Goal: Check status: Check status

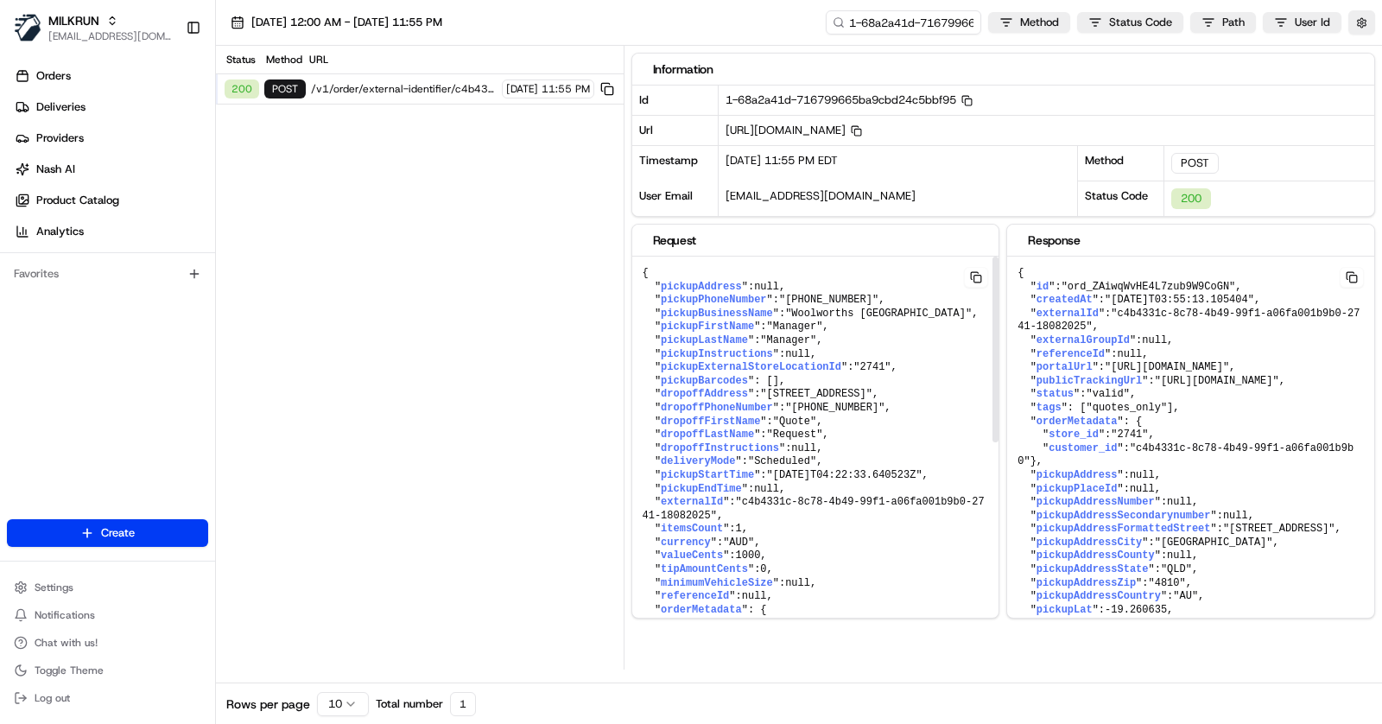
click at [795, 360] on span "null" at bounding box center [797, 354] width 25 height 12
click at [100, 23] on div "MILKRUN" at bounding box center [110, 20] width 124 height 17
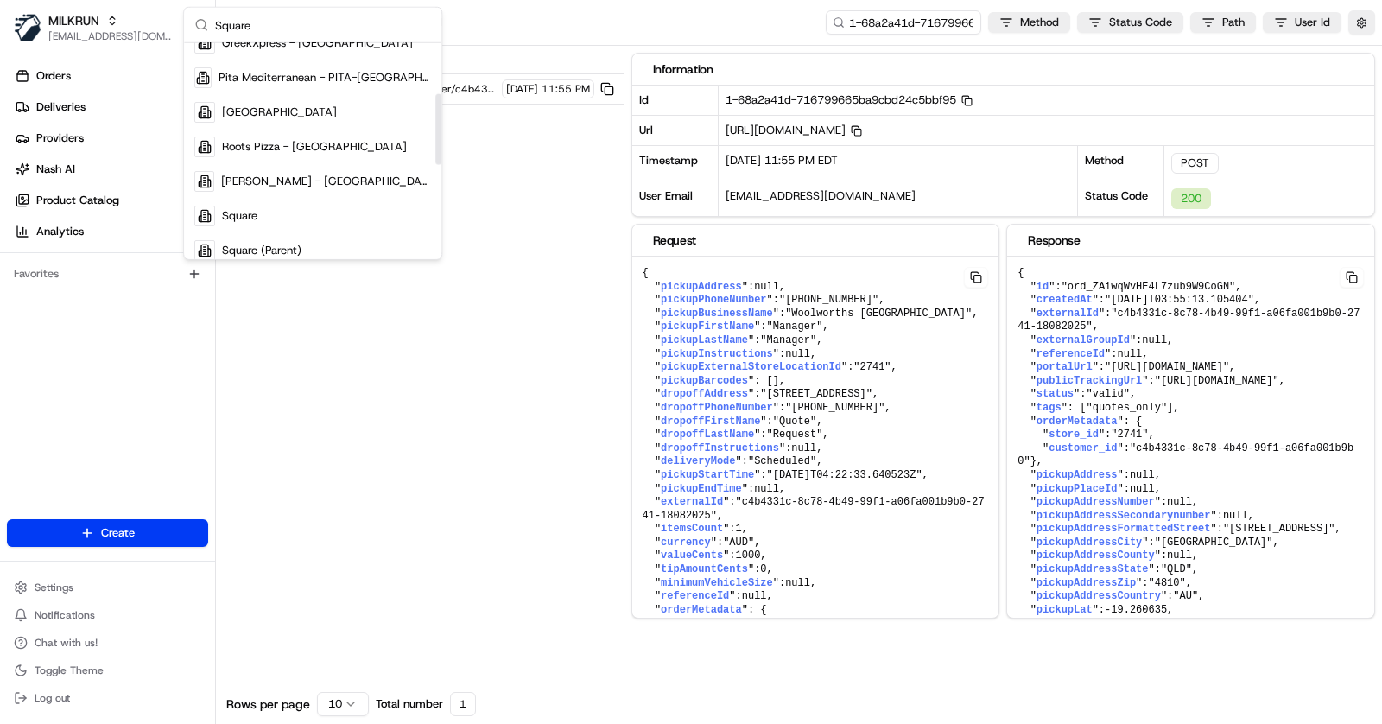
scroll to position [211, 0]
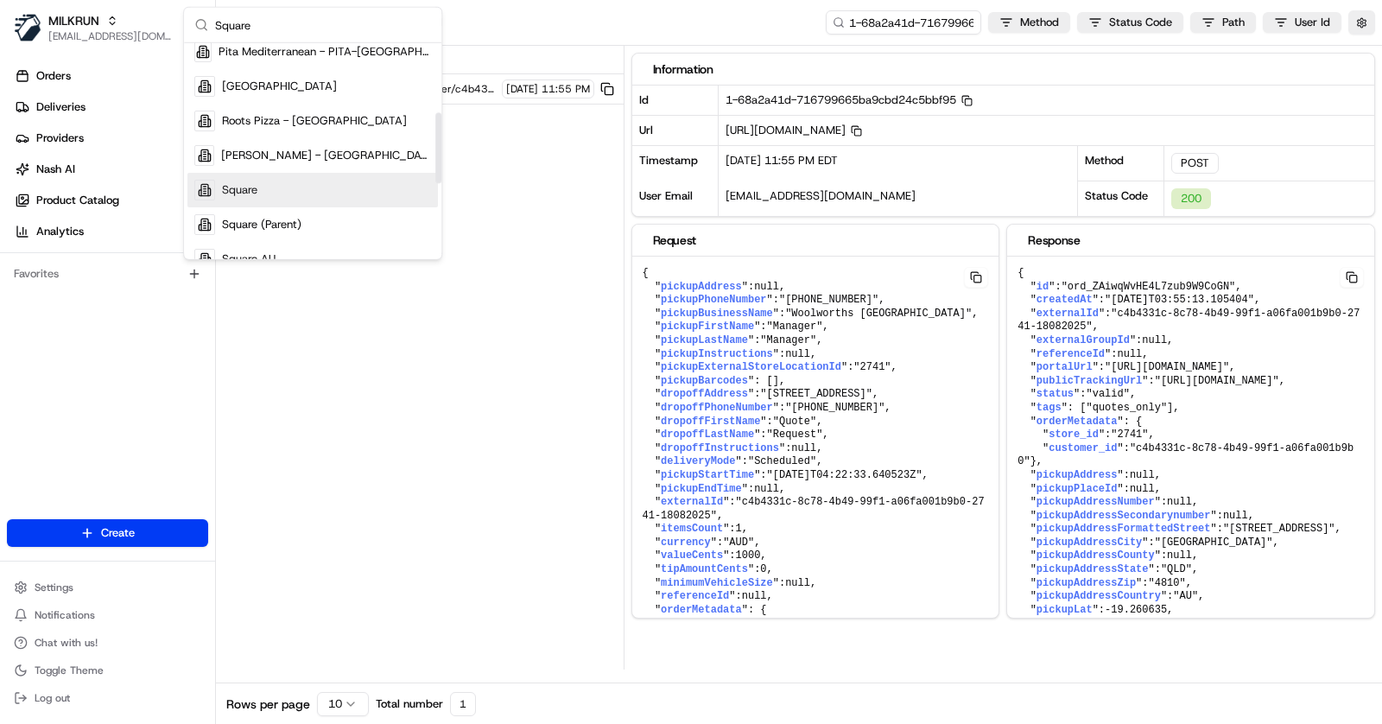
type input "Square"
click at [286, 187] on div "Square" at bounding box center [312, 190] width 250 height 35
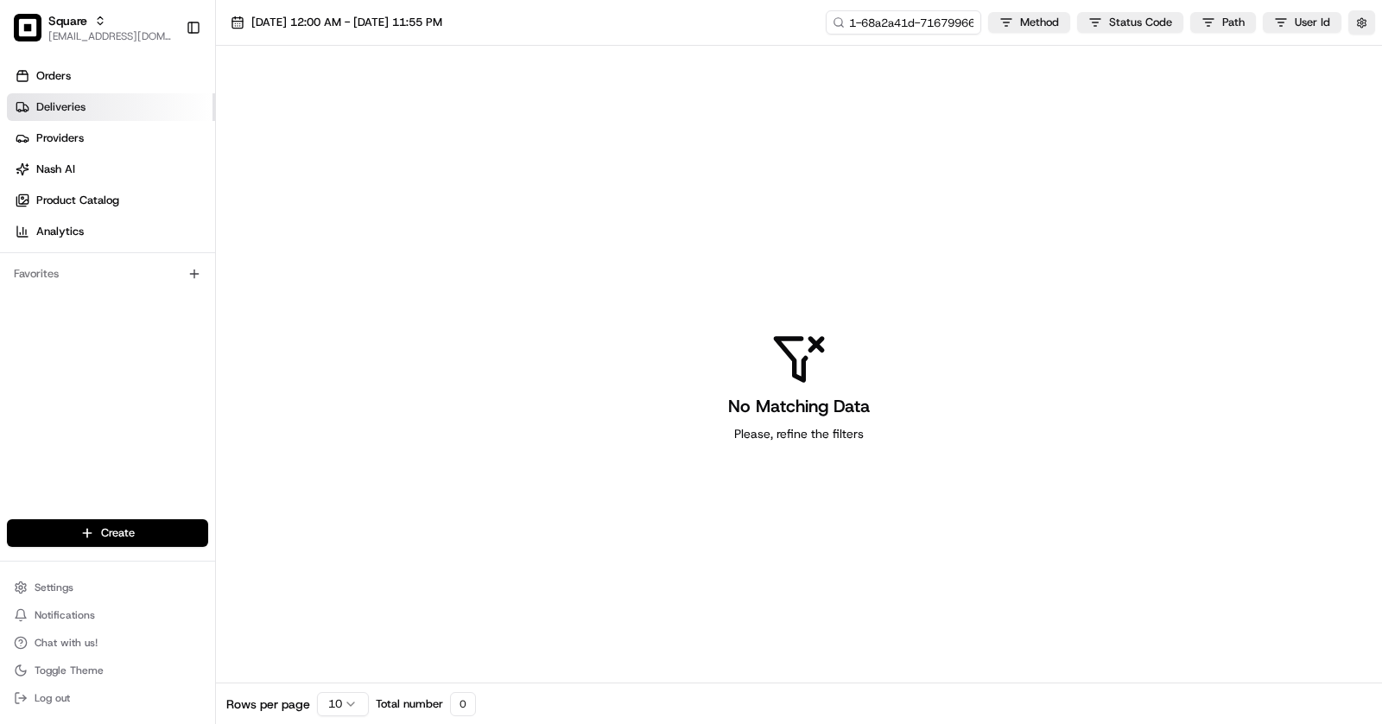
click at [68, 111] on span "Deliveries" at bounding box center [60, 107] width 49 height 16
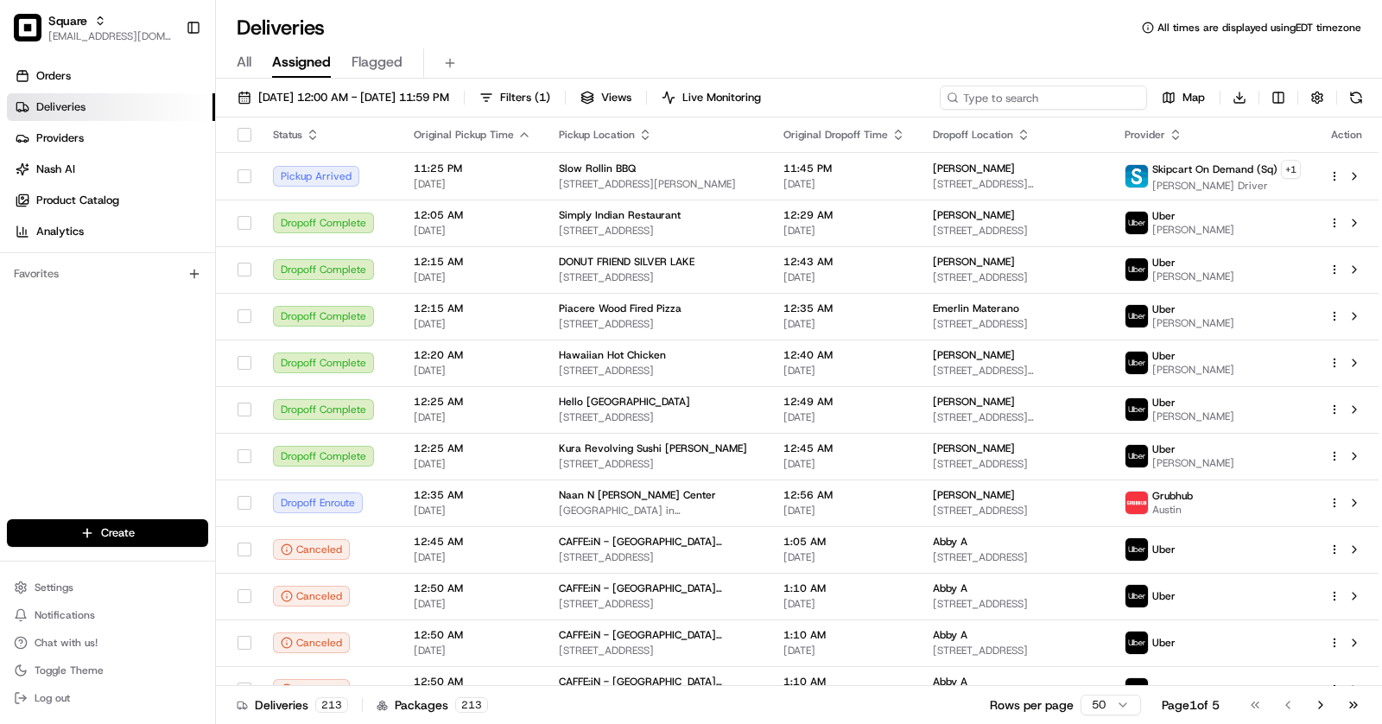
click at [1068, 93] on input at bounding box center [1043, 98] width 207 height 24
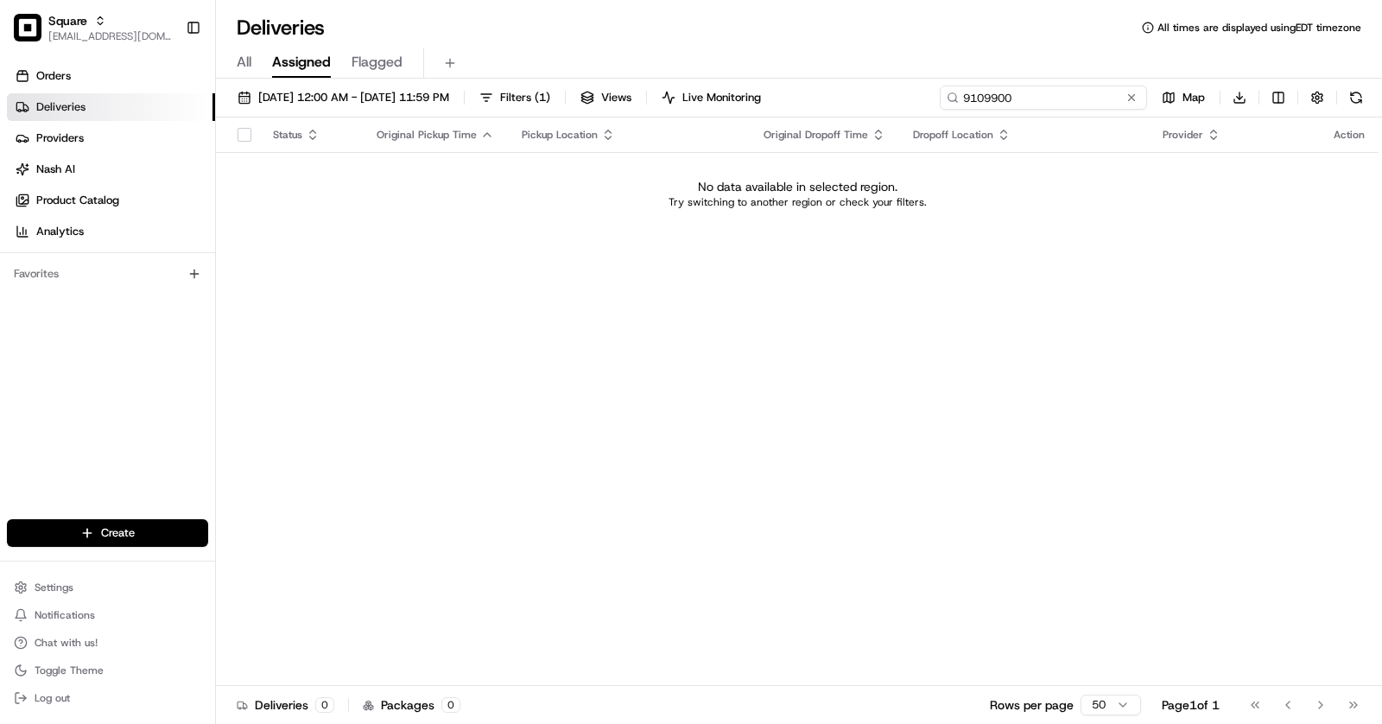
type input "910990"
click at [1003, 97] on input "910990" at bounding box center [1043, 98] width 207 height 24
type input "maggie"
click at [449, 98] on span "08/21/2025 12:00 AM - 08/21/2025 11:59 PM" at bounding box center [353, 98] width 191 height 16
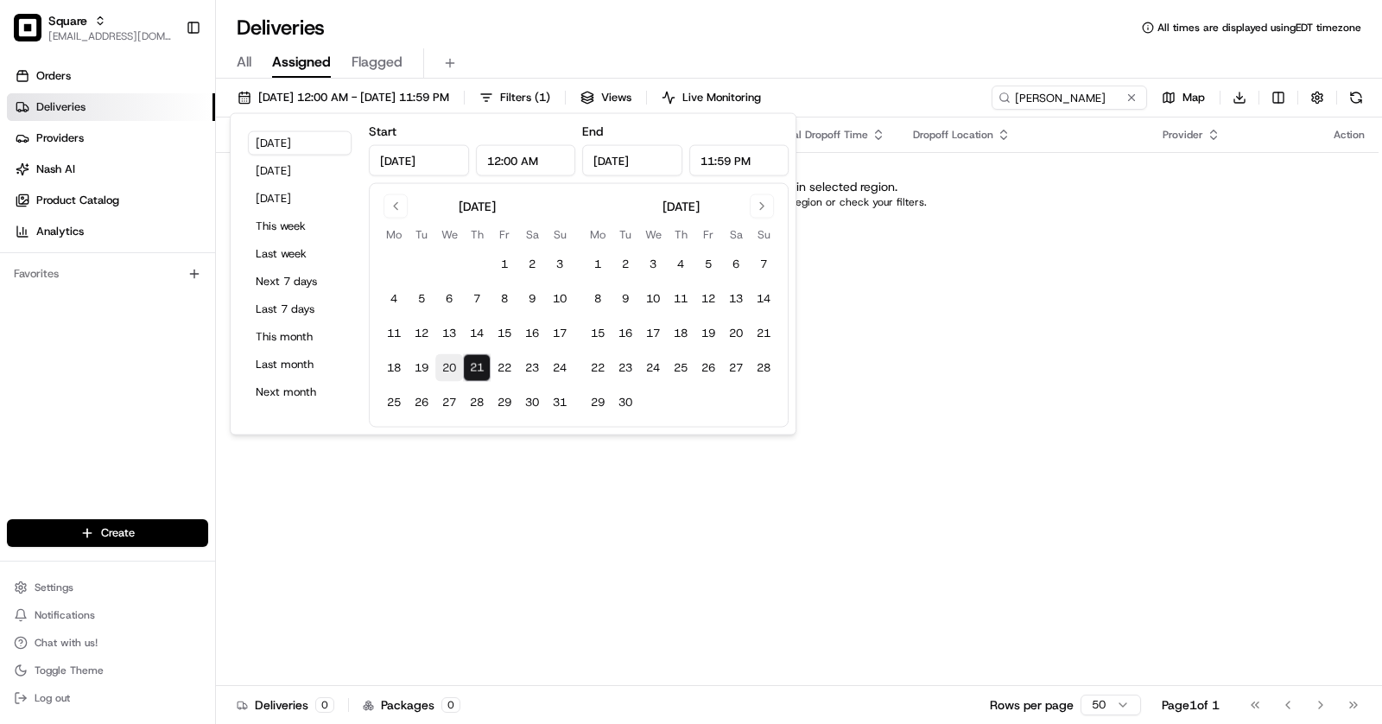
click at [456, 370] on button "20" at bounding box center [449, 368] width 28 height 28
type input "Aug 20, 2025"
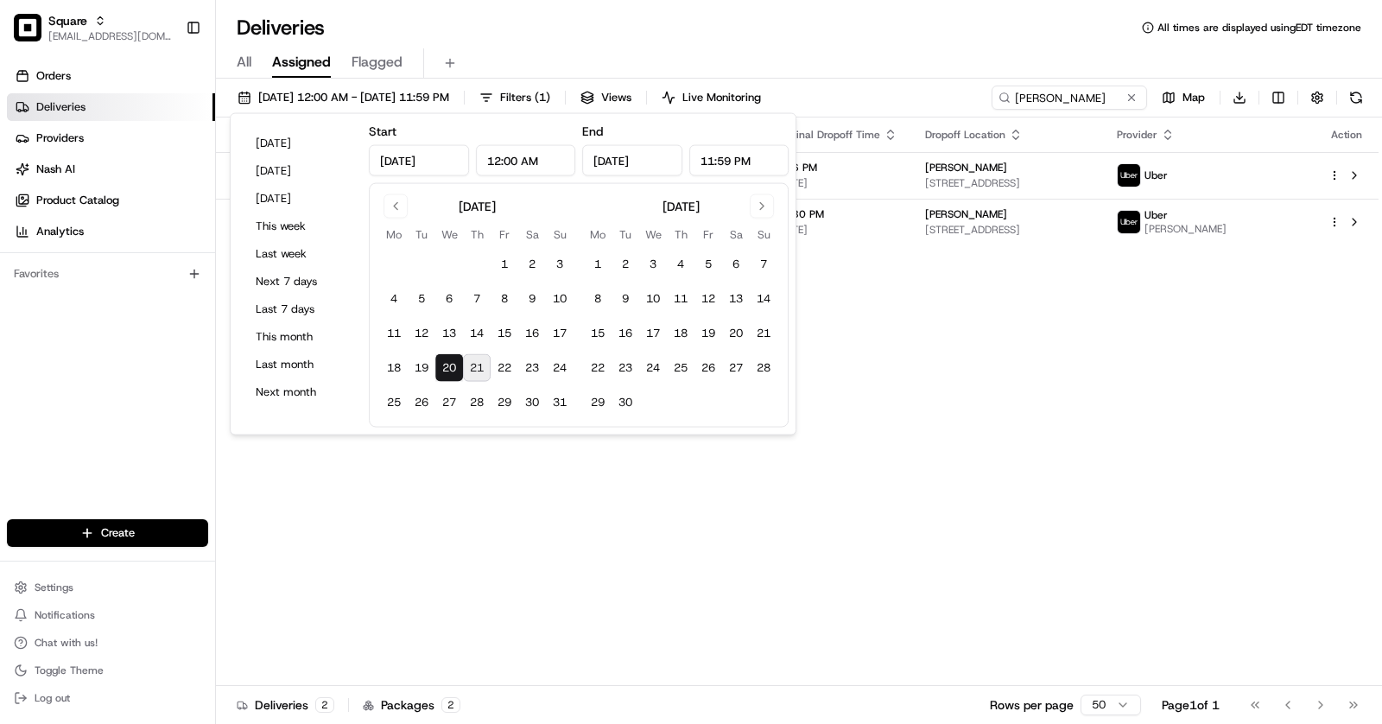
click at [782, 54] on div "All Assigned Flagged" at bounding box center [799, 63] width 1166 height 30
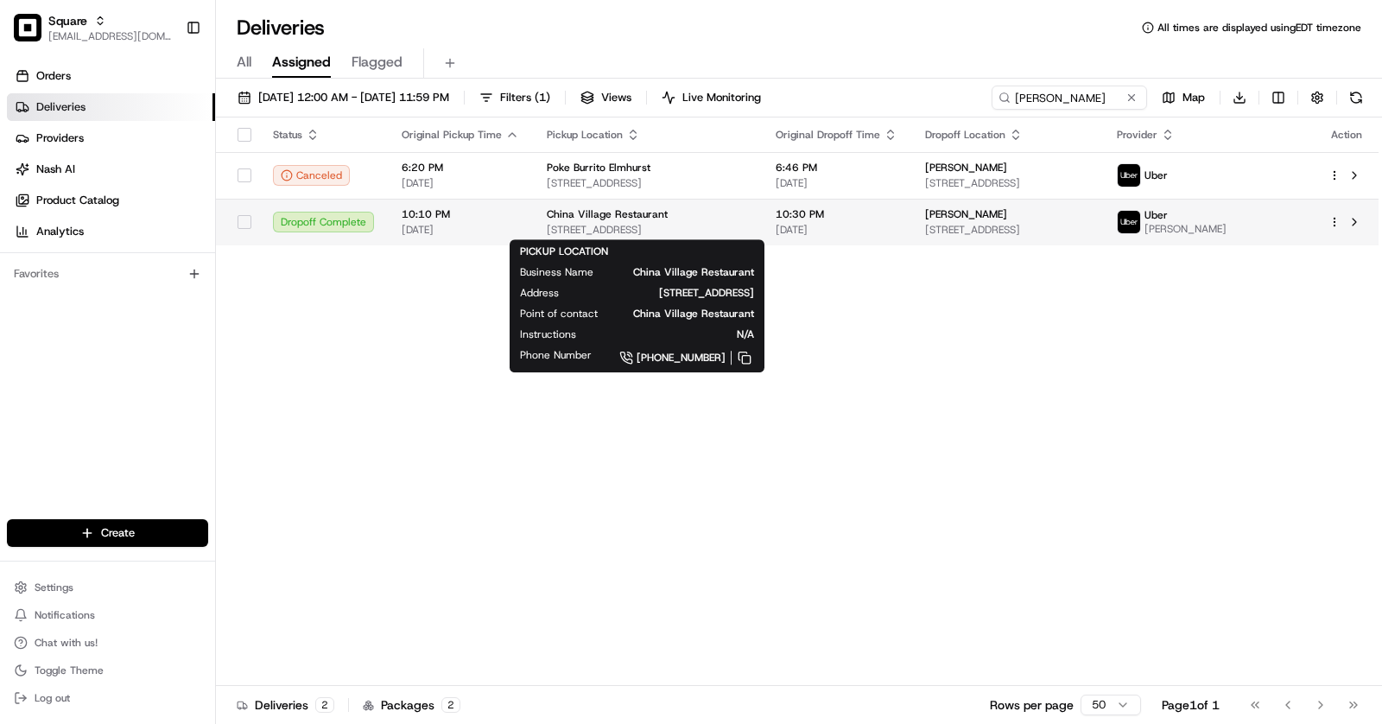
click at [748, 211] on div "China Village Restaurant" at bounding box center [647, 214] width 201 height 14
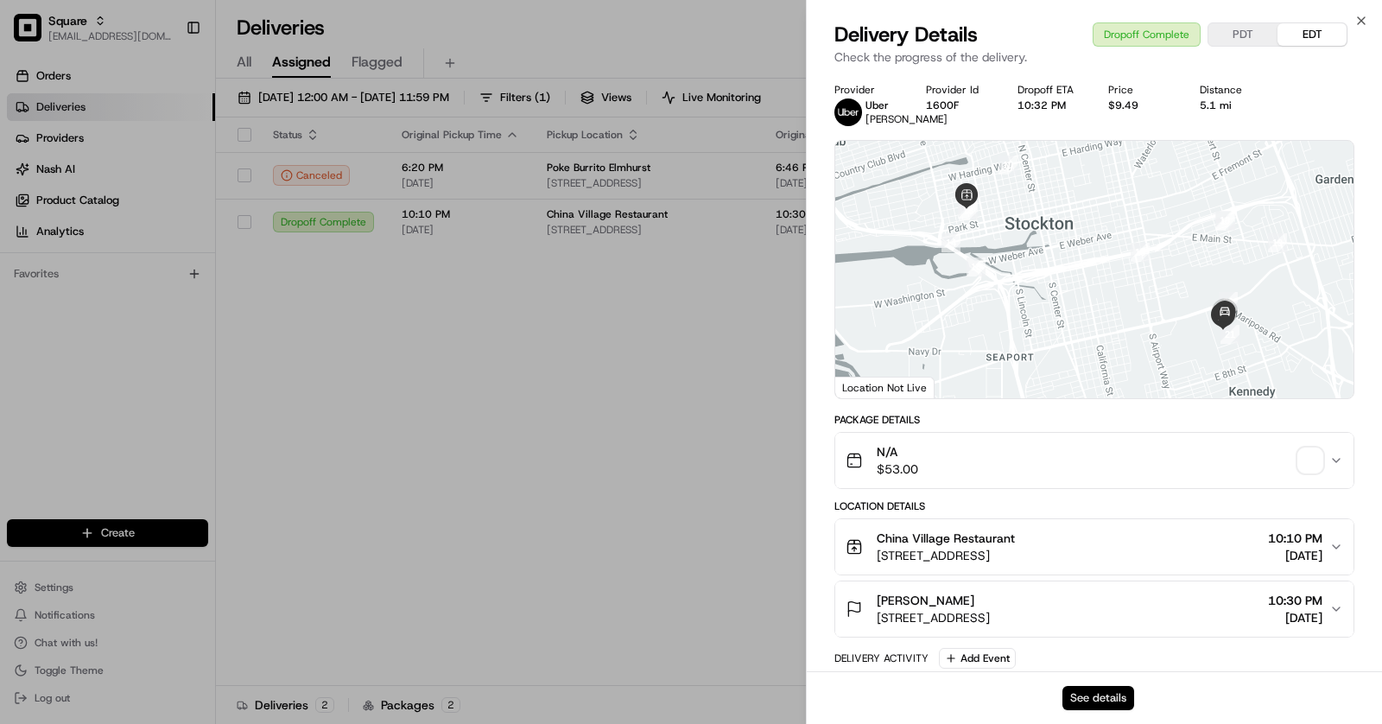
click at [1116, 691] on button "See details" at bounding box center [1098, 698] width 72 height 24
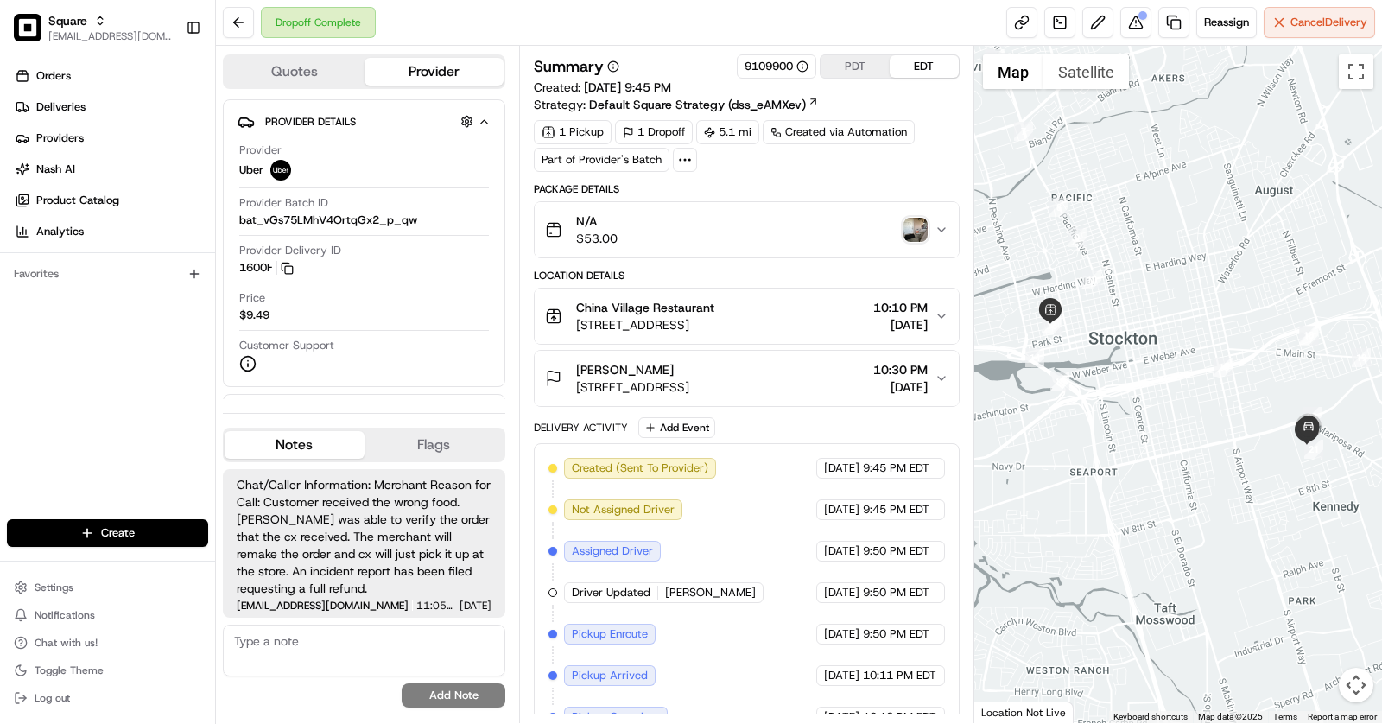
click at [914, 233] on img "button" at bounding box center [915, 230] width 24 height 24
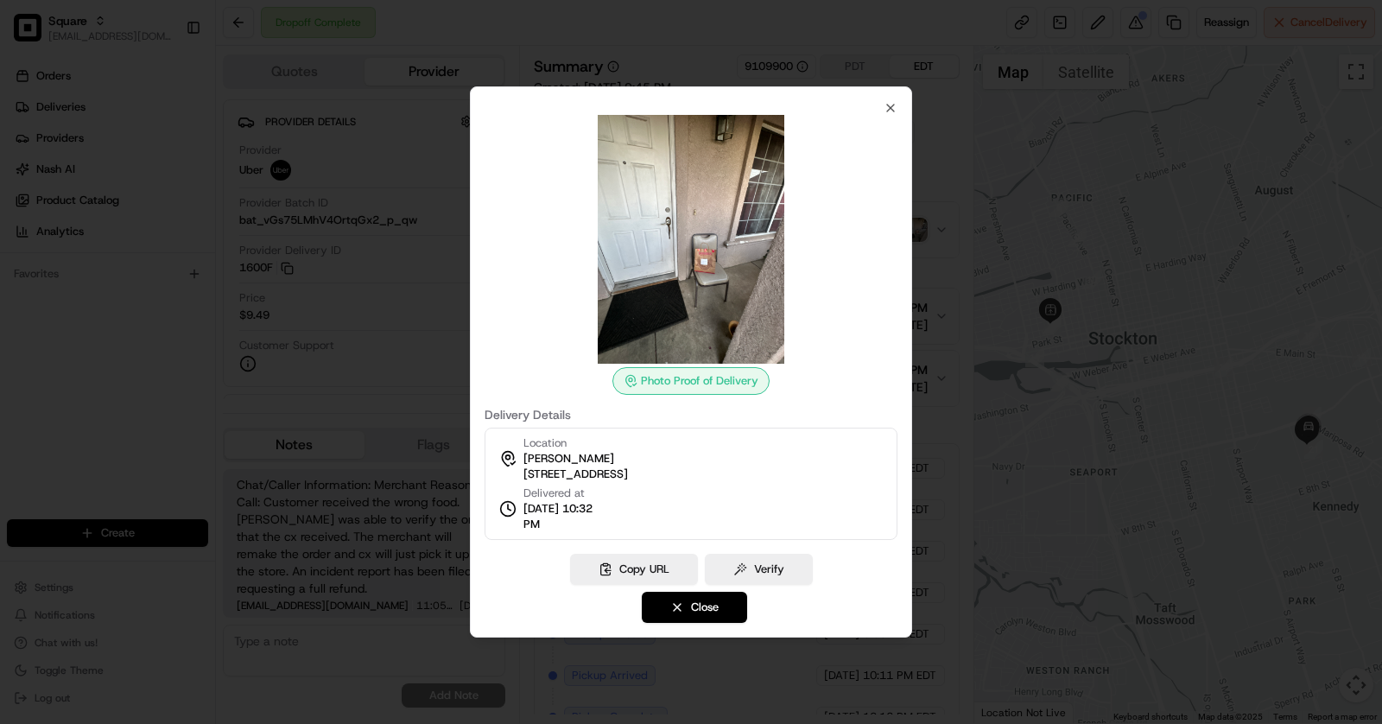
click at [381, 299] on div at bounding box center [691, 362] width 1382 height 724
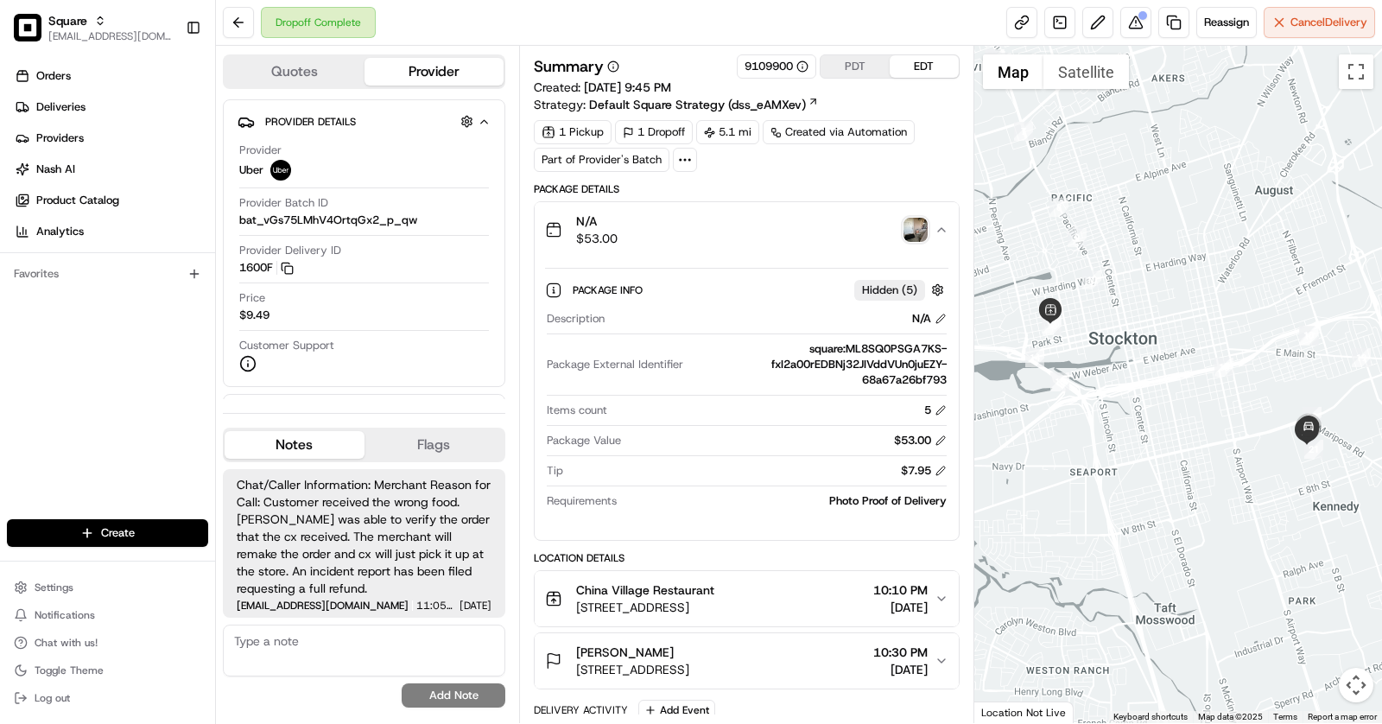
click at [751, 295] on div "Package Info Hidden ( 5 )" at bounding box center [761, 290] width 376 height 22
click at [756, 231] on div "N/A $53.00" at bounding box center [740, 229] width 390 height 35
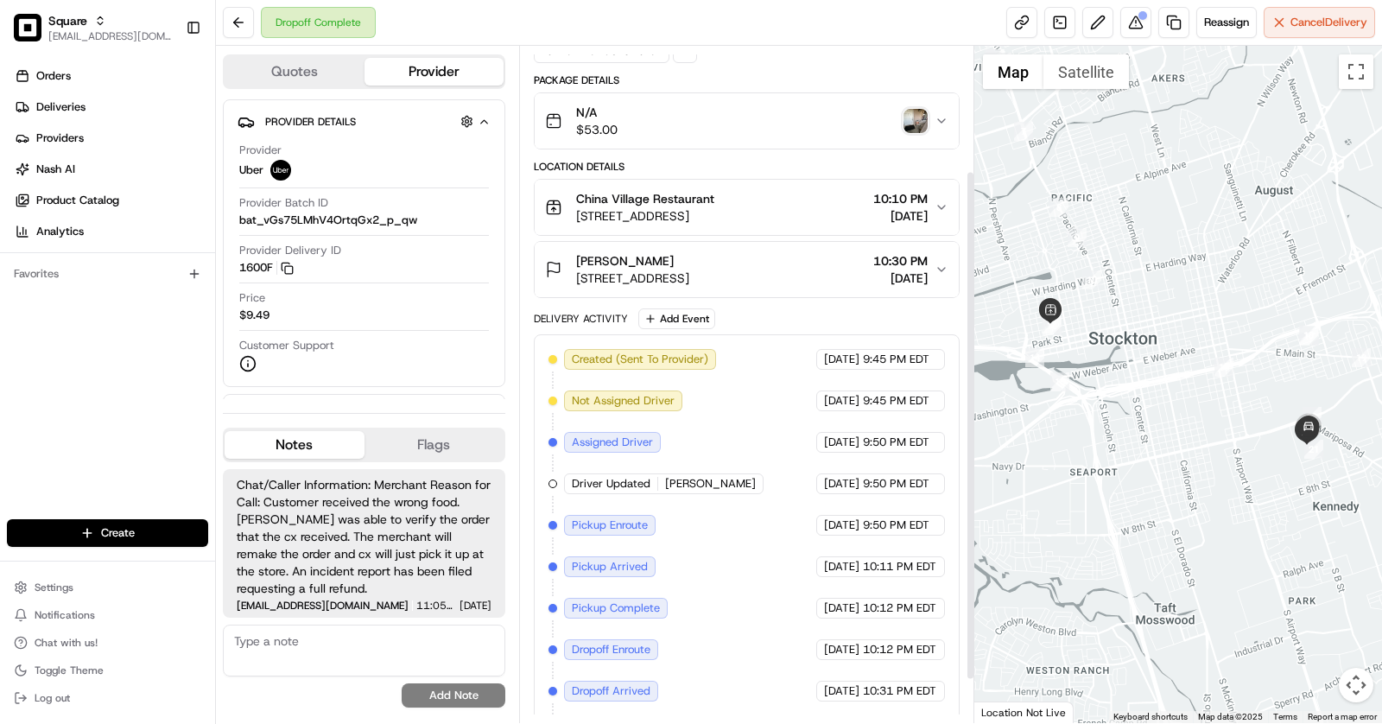
scroll to position [223, 0]
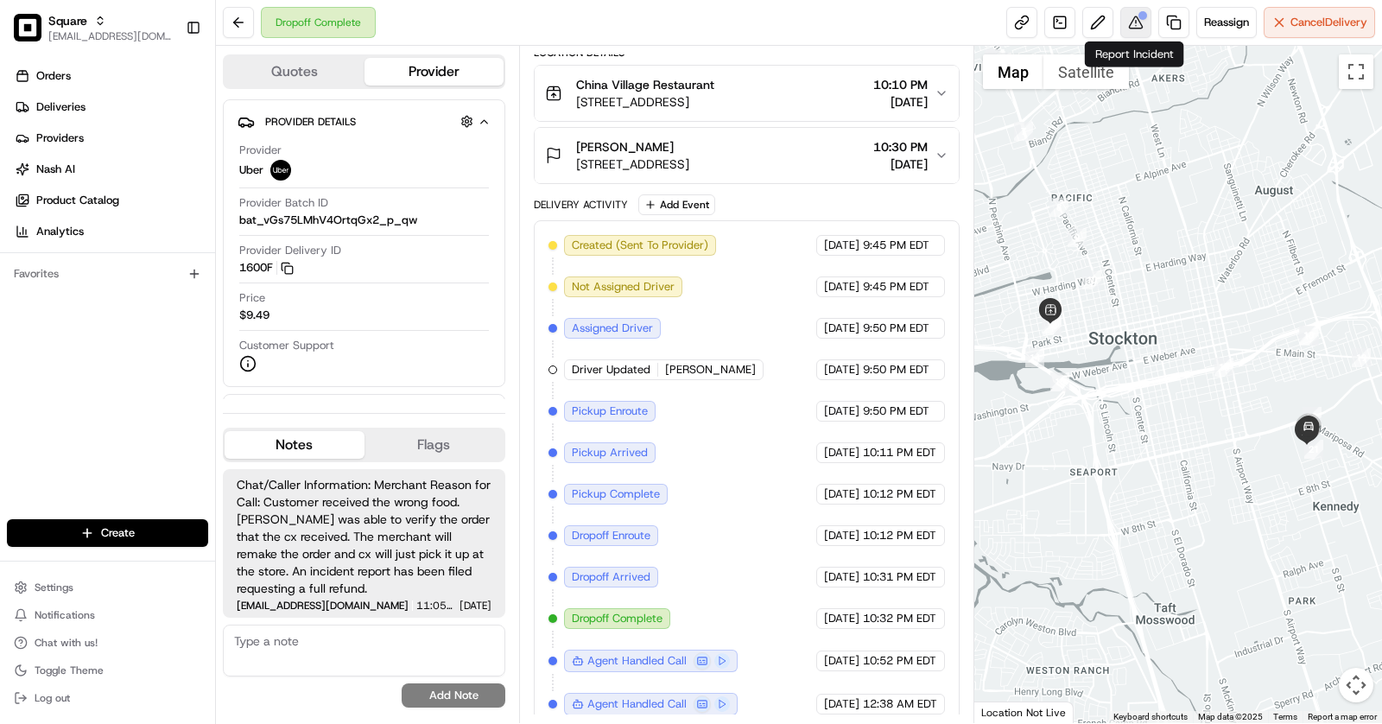
click at [1130, 20] on button at bounding box center [1135, 22] width 31 height 31
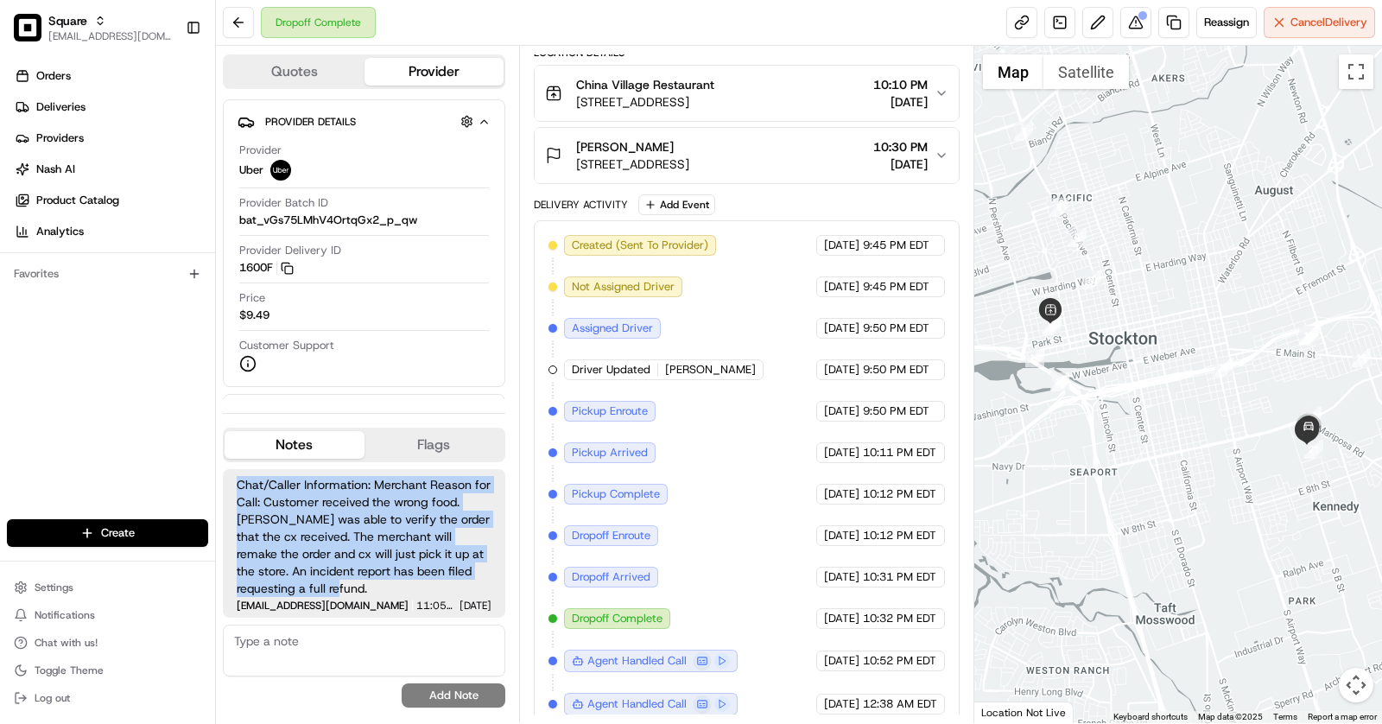
drag, startPoint x: 384, startPoint y: 589, endPoint x: 234, endPoint y: 486, distance: 182.1
click at [234, 486] on div "Chat/Caller Information: Merchant Reason for Call: Customer received the wrong …" at bounding box center [364, 543] width 282 height 149
drag, startPoint x: 471, startPoint y: 605, endPoint x: 238, endPoint y: 480, distance: 264.7
click at [238, 480] on div "Chat/Caller Information: Merchant Reason for Call: Customer received the wrong …" at bounding box center [364, 543] width 282 height 149
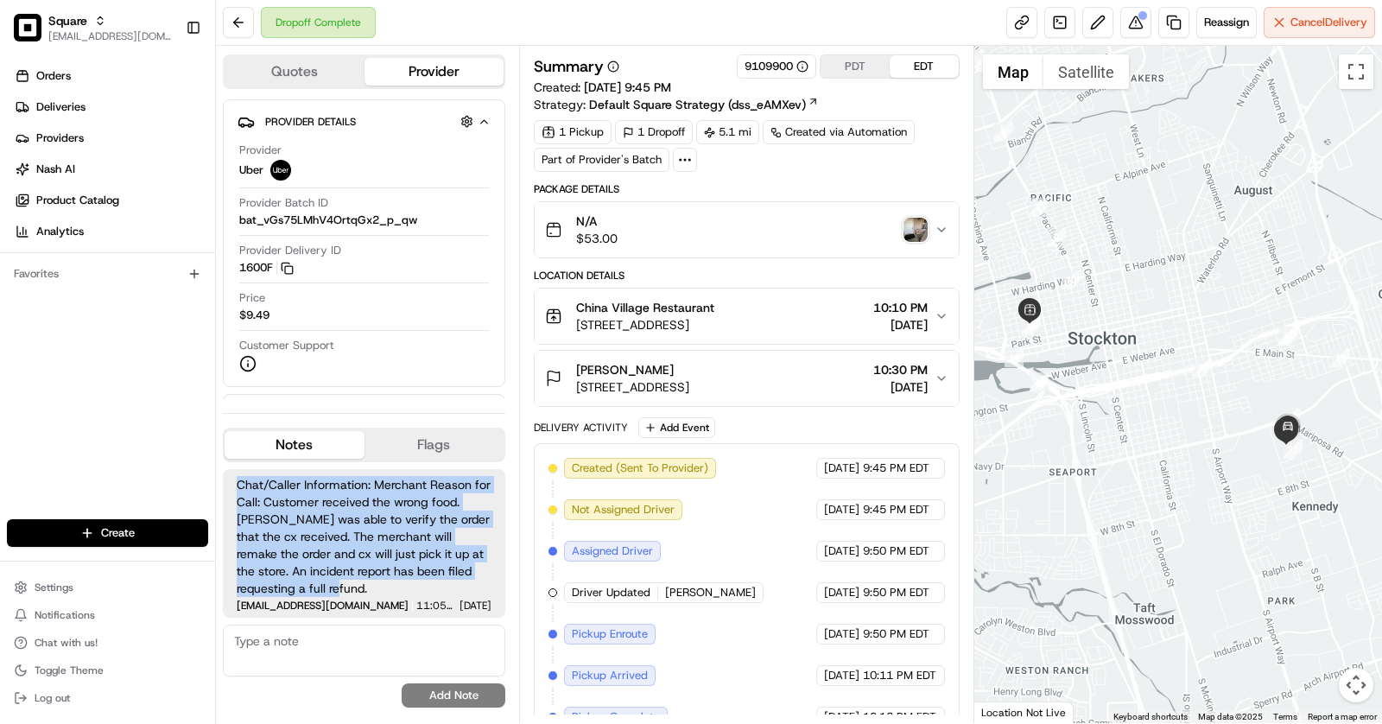
drag, startPoint x: 1285, startPoint y: 460, endPoint x: 1143, endPoint y: 391, distance: 158.4
click at [1144, 392] on div at bounding box center [1178, 384] width 409 height 677
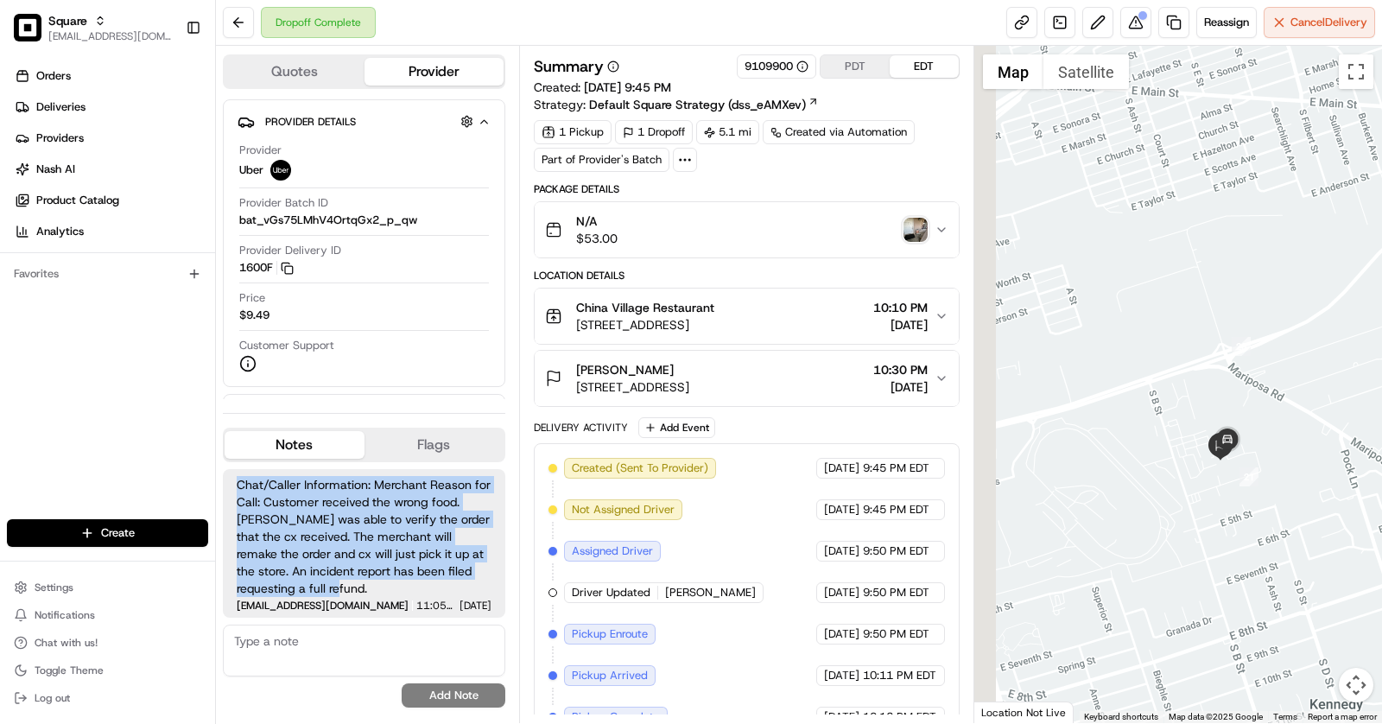
drag, startPoint x: 1083, startPoint y: 388, endPoint x: 1188, endPoint y: 386, distance: 105.4
click at [1188, 386] on div at bounding box center [1178, 384] width 409 height 677
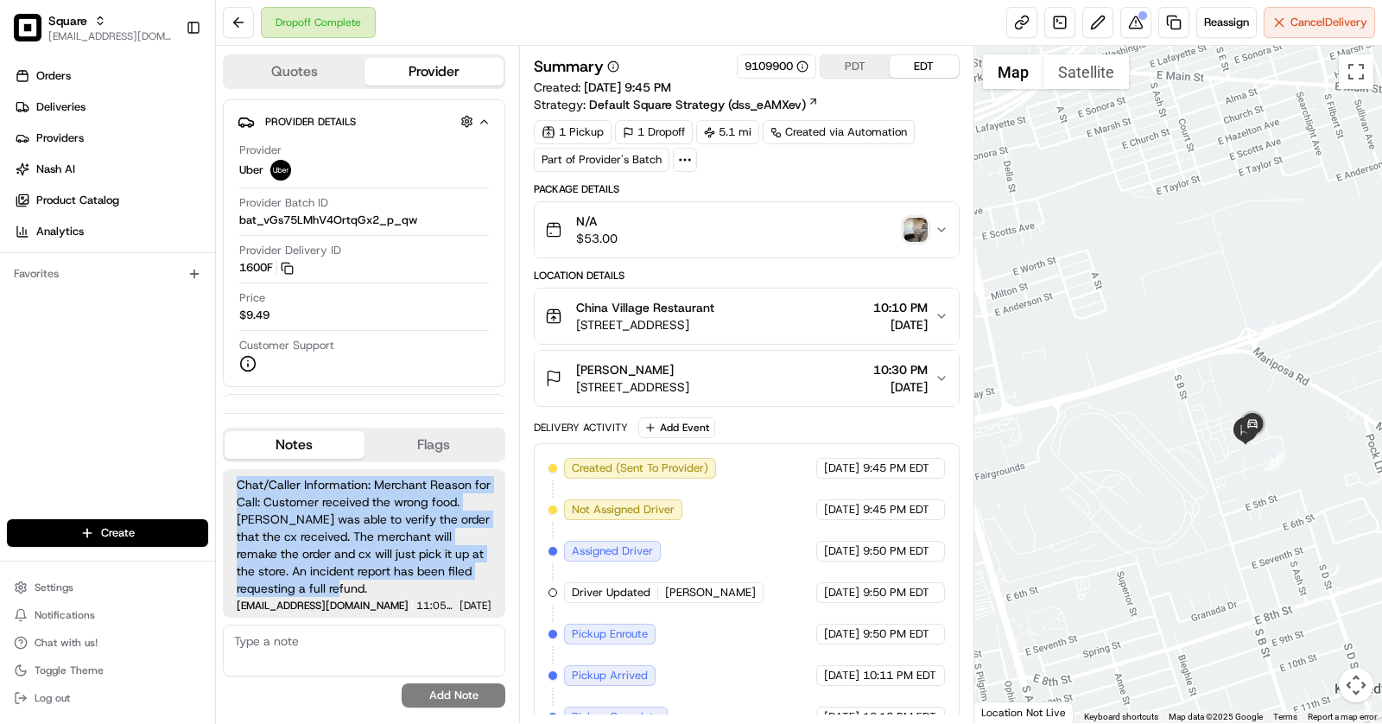
drag, startPoint x: 1120, startPoint y: 376, endPoint x: 1177, endPoint y: 342, distance: 66.2
click at [1177, 342] on div at bounding box center [1178, 384] width 409 height 677
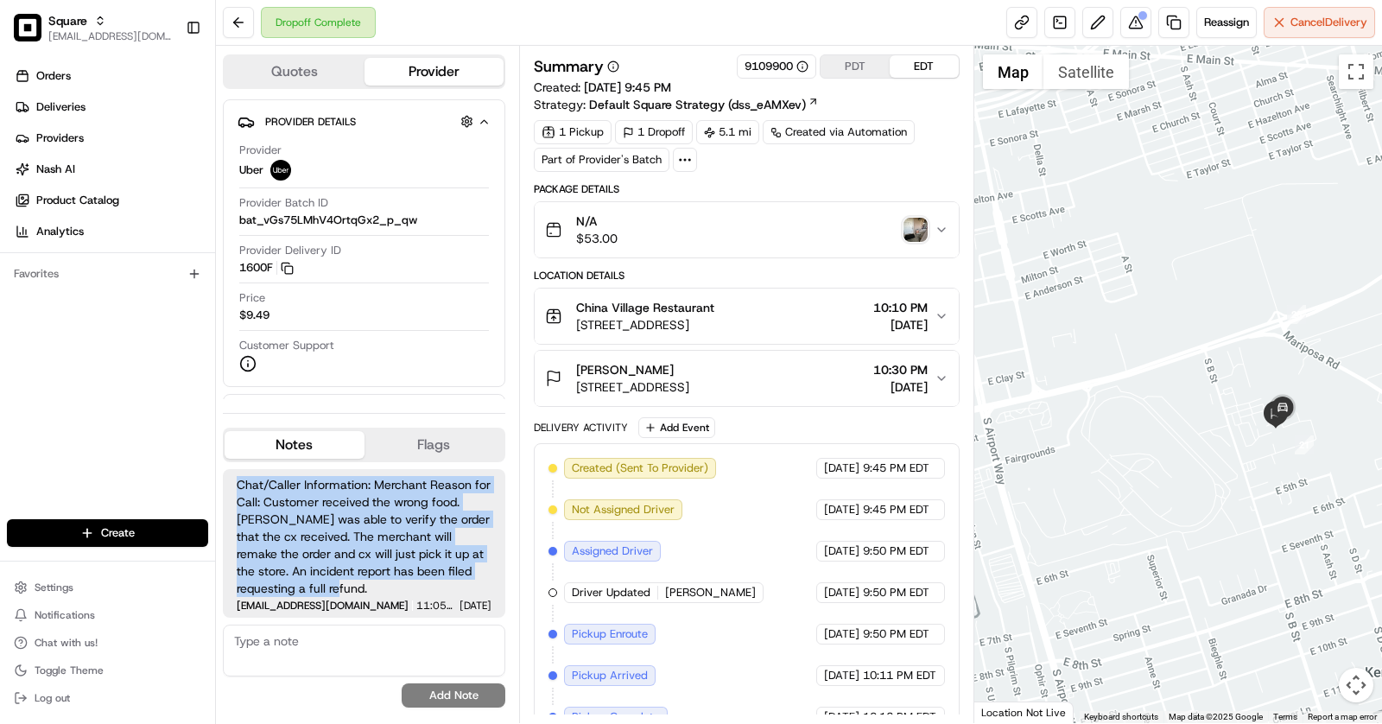
click at [757, 246] on button "N/A $53.00" at bounding box center [747, 229] width 424 height 55
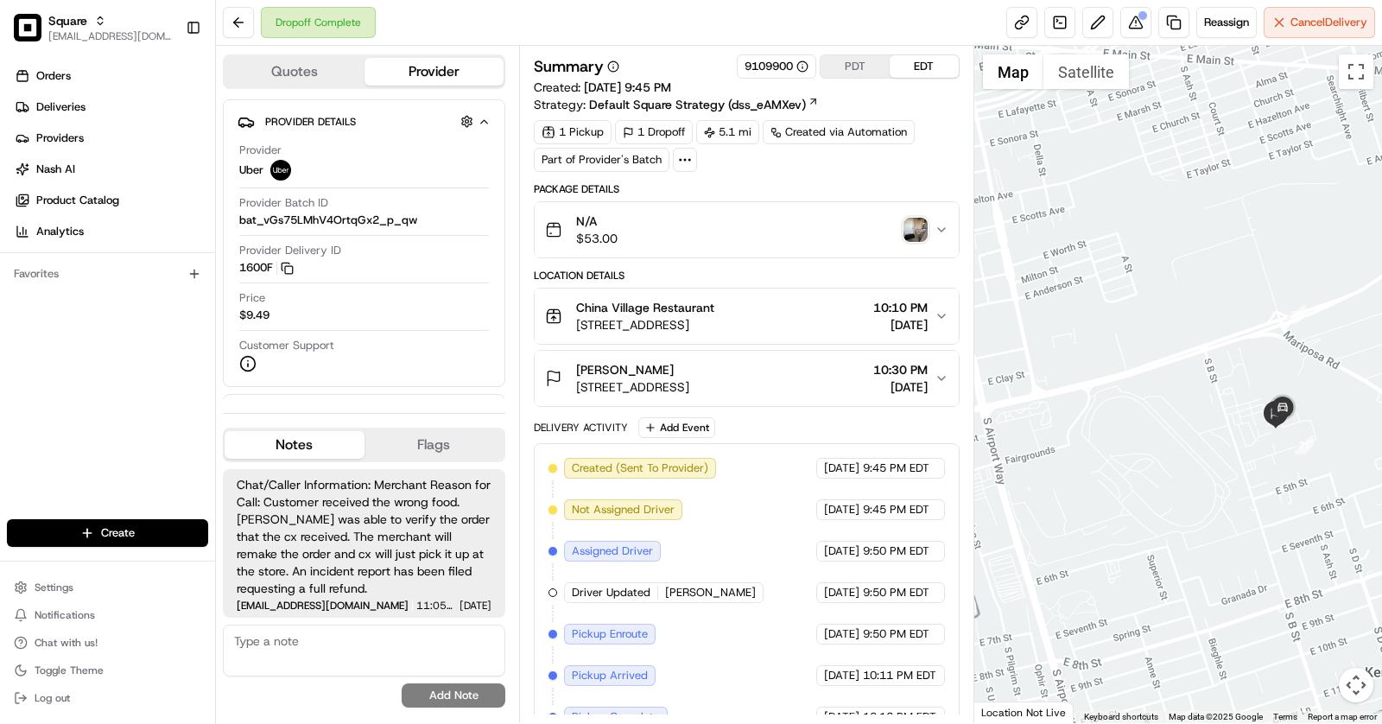
click at [818, 231] on div "N/A $53.00" at bounding box center [740, 229] width 390 height 35
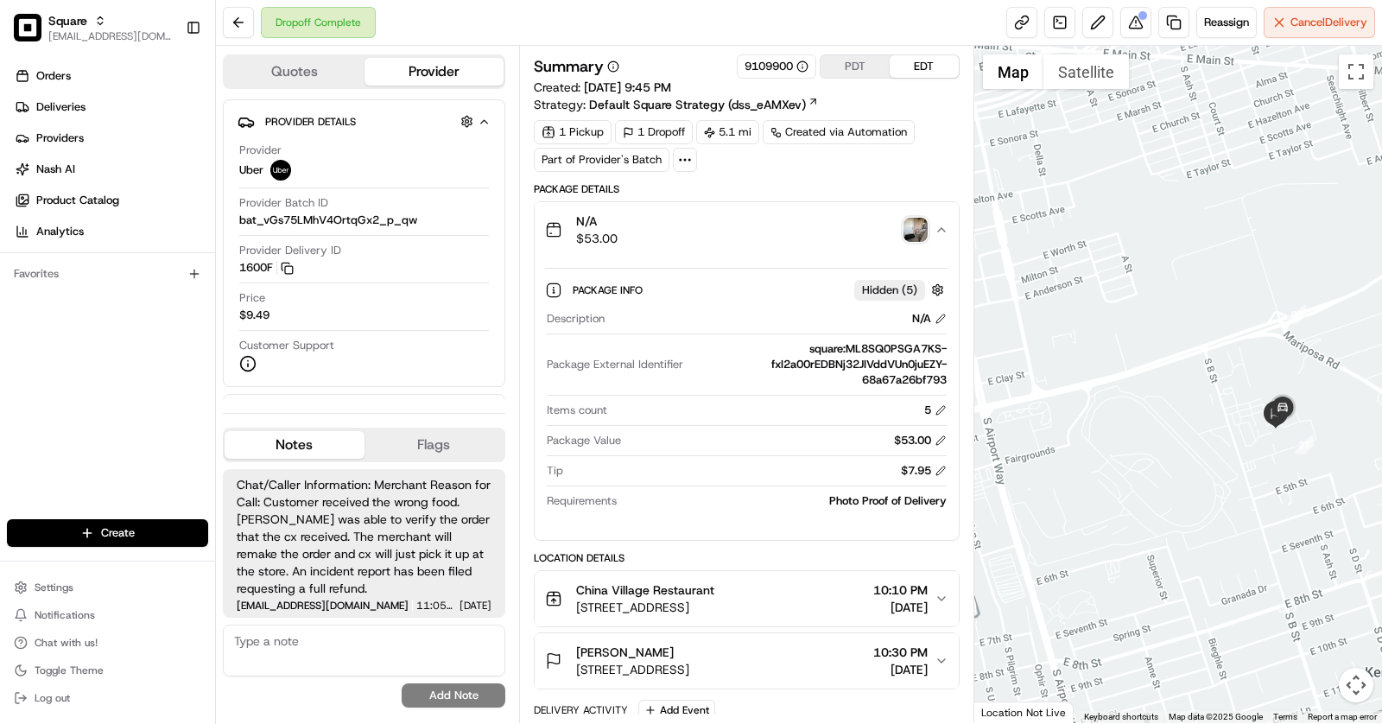
click at [818, 231] on div "N/A $53.00" at bounding box center [740, 229] width 390 height 35
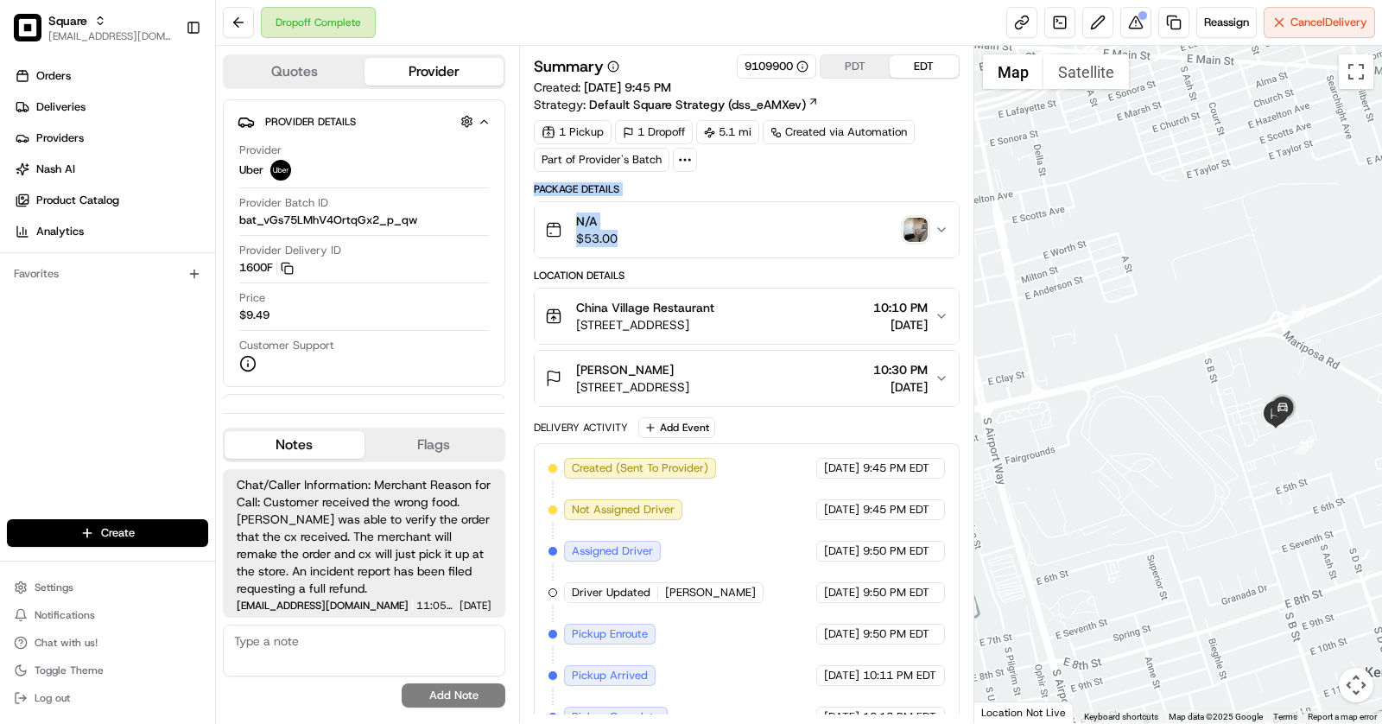
drag, startPoint x: 626, startPoint y: 240, endPoint x: 533, endPoint y: 190, distance: 105.9
click at [534, 190] on div "Package Details N/A $53.00" at bounding box center [747, 220] width 426 height 76
click at [534, 190] on div "Package Details" at bounding box center [747, 189] width 426 height 14
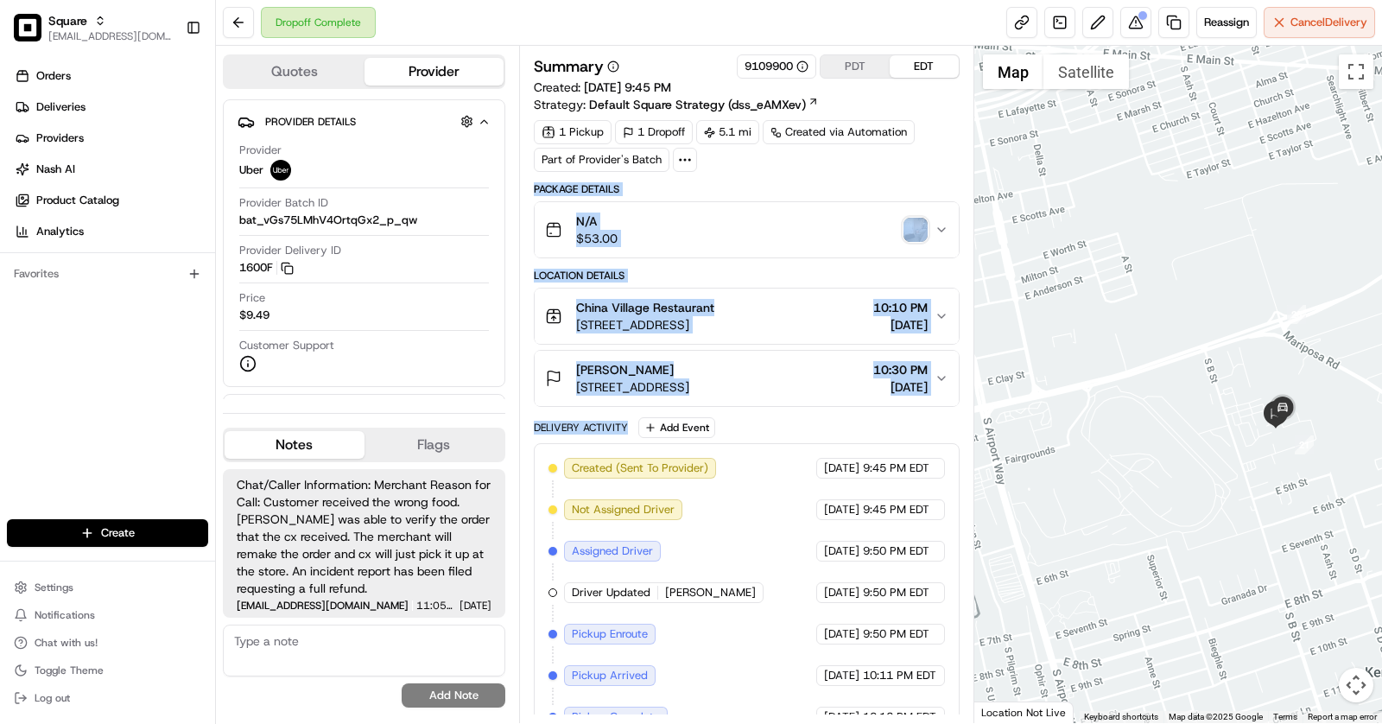
drag, startPoint x: 533, startPoint y: 189, endPoint x: 834, endPoint y: 412, distance: 374.9
click at [834, 412] on div "Package Details N/A $53.00 Location Details China Village Restaurant 935 N Yose…" at bounding box center [747, 567] width 426 height 770
click at [833, 412] on div "Package Details N/A $53.00 Location Details China Village Restaurant 935 N Yose…" at bounding box center [747, 567] width 426 height 770
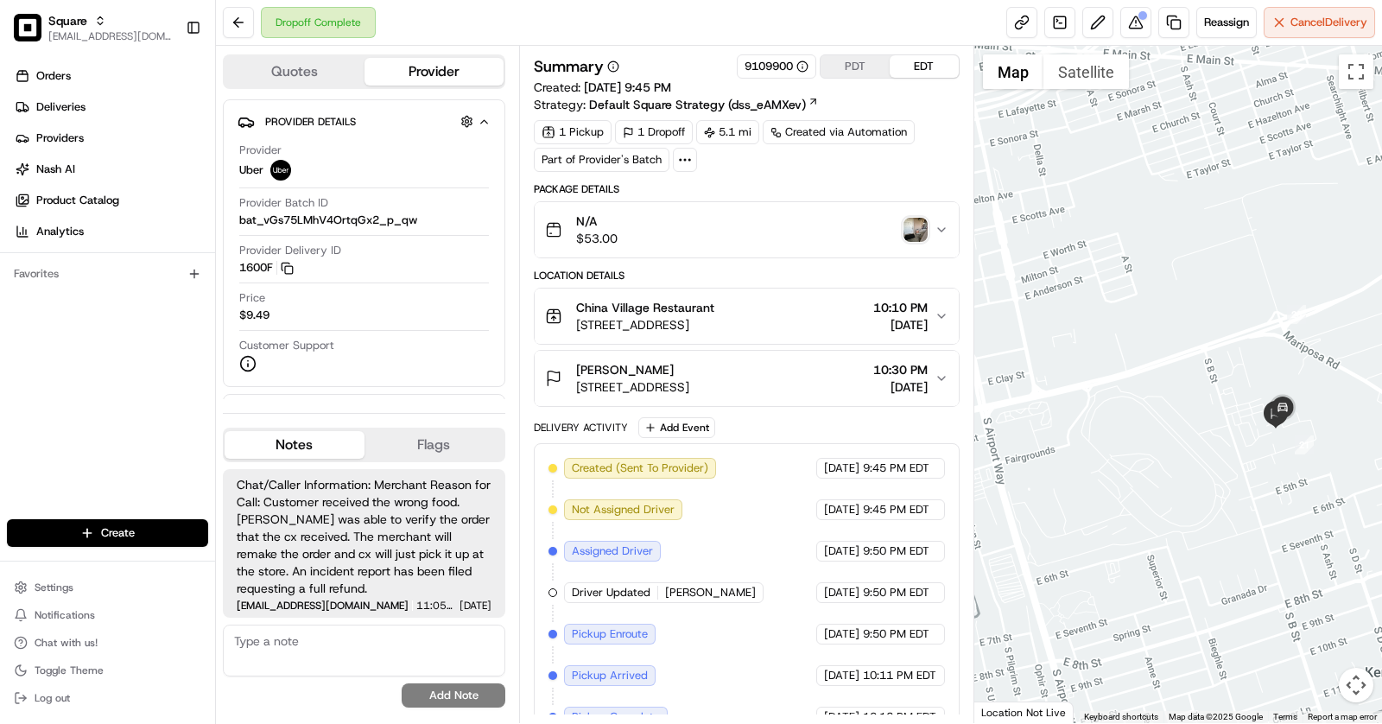
click at [707, 231] on div "N/A $53.00" at bounding box center [740, 229] width 390 height 35
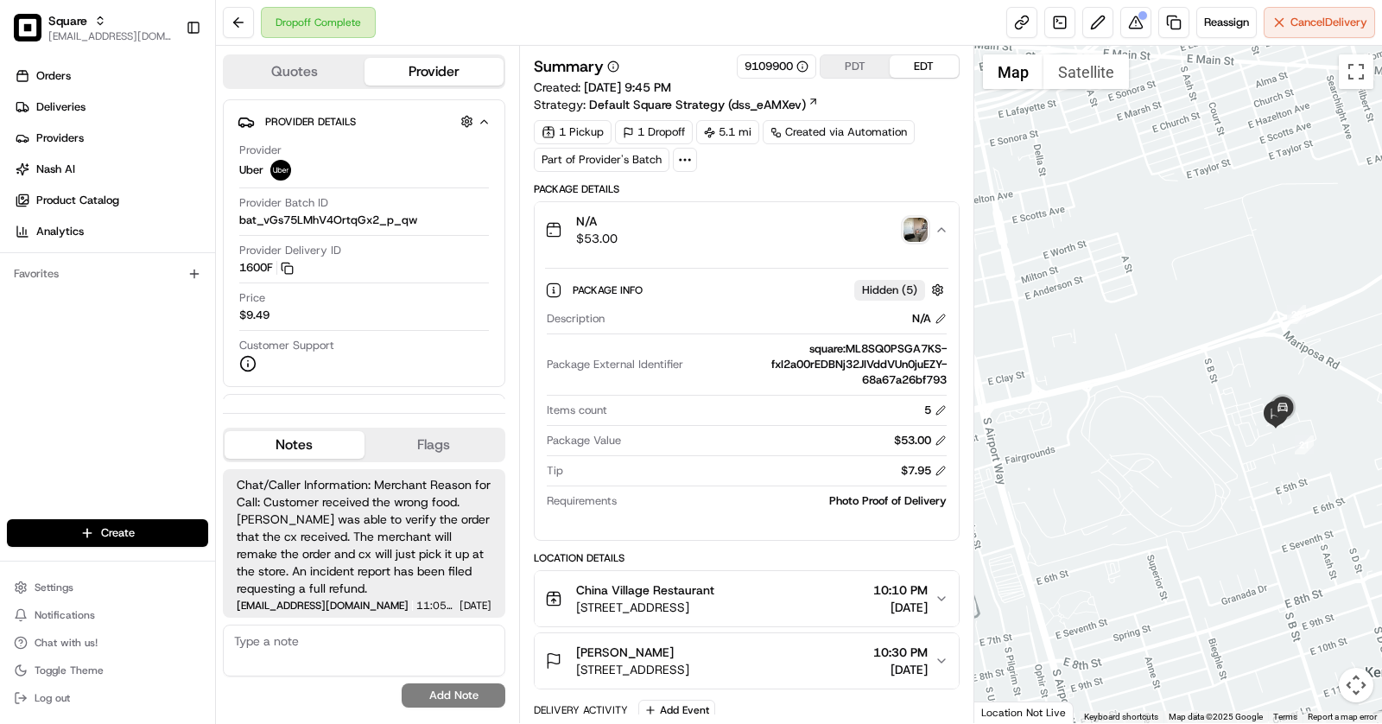
click at [707, 231] on div "N/A $53.00" at bounding box center [740, 229] width 390 height 35
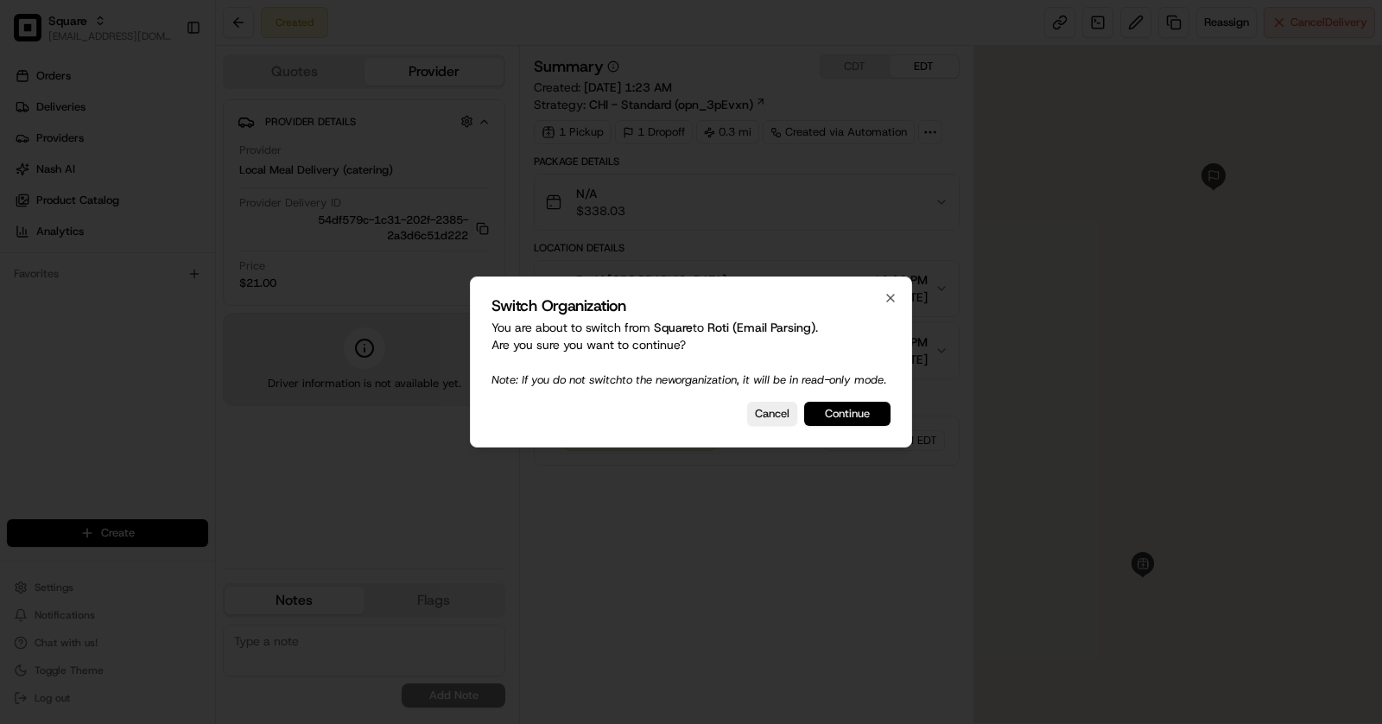
click at [852, 414] on button "Continue" at bounding box center [847, 414] width 86 height 24
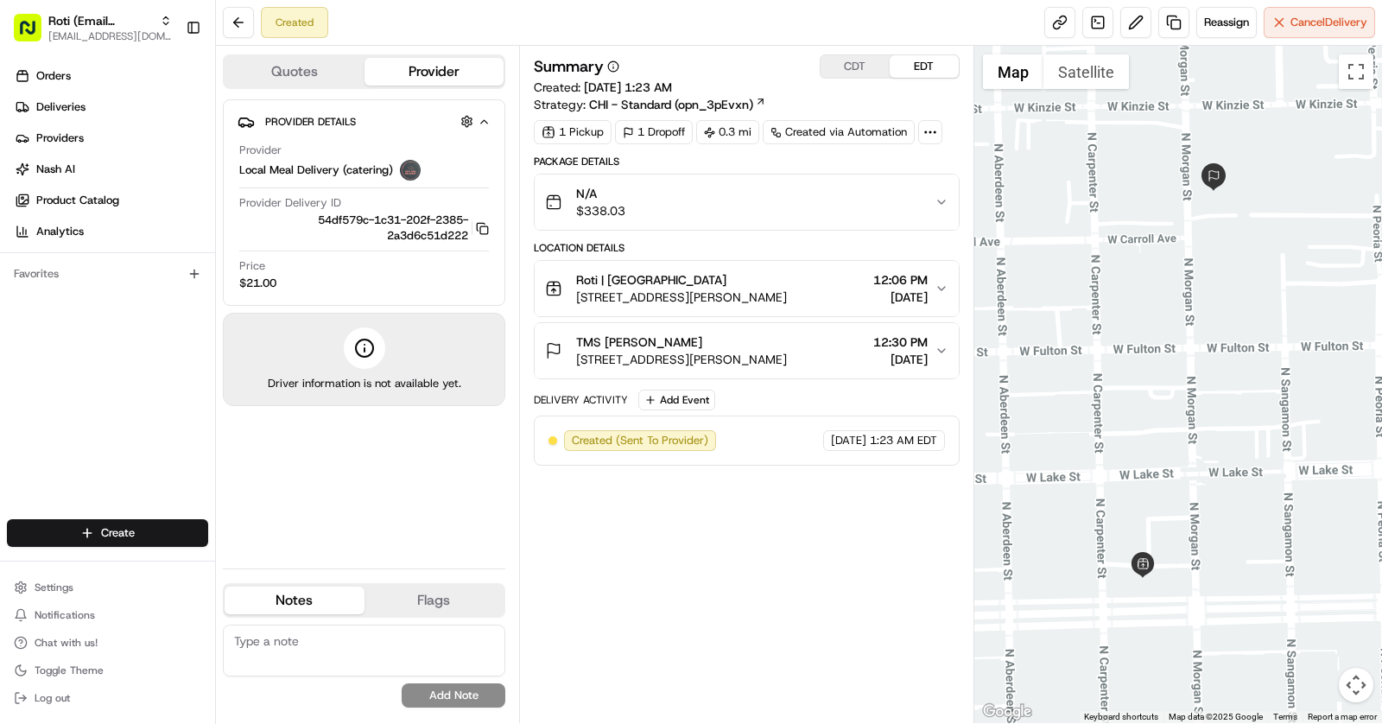
click at [787, 296] on span "1012 W Randolph St, Chicago, IL 60607, USA" at bounding box center [681, 296] width 211 height 17
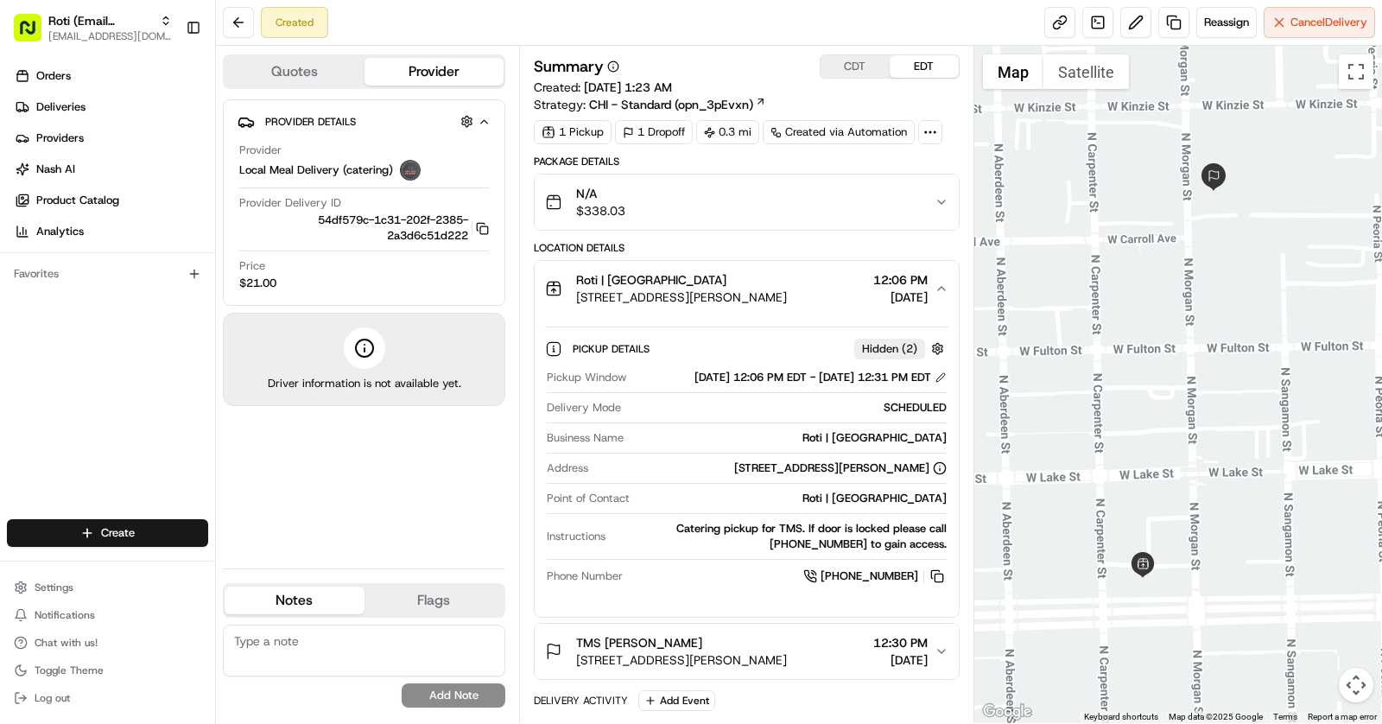
click at [787, 296] on span "1012 W Randolph St, Chicago, IL 60607, USA" at bounding box center [681, 296] width 211 height 17
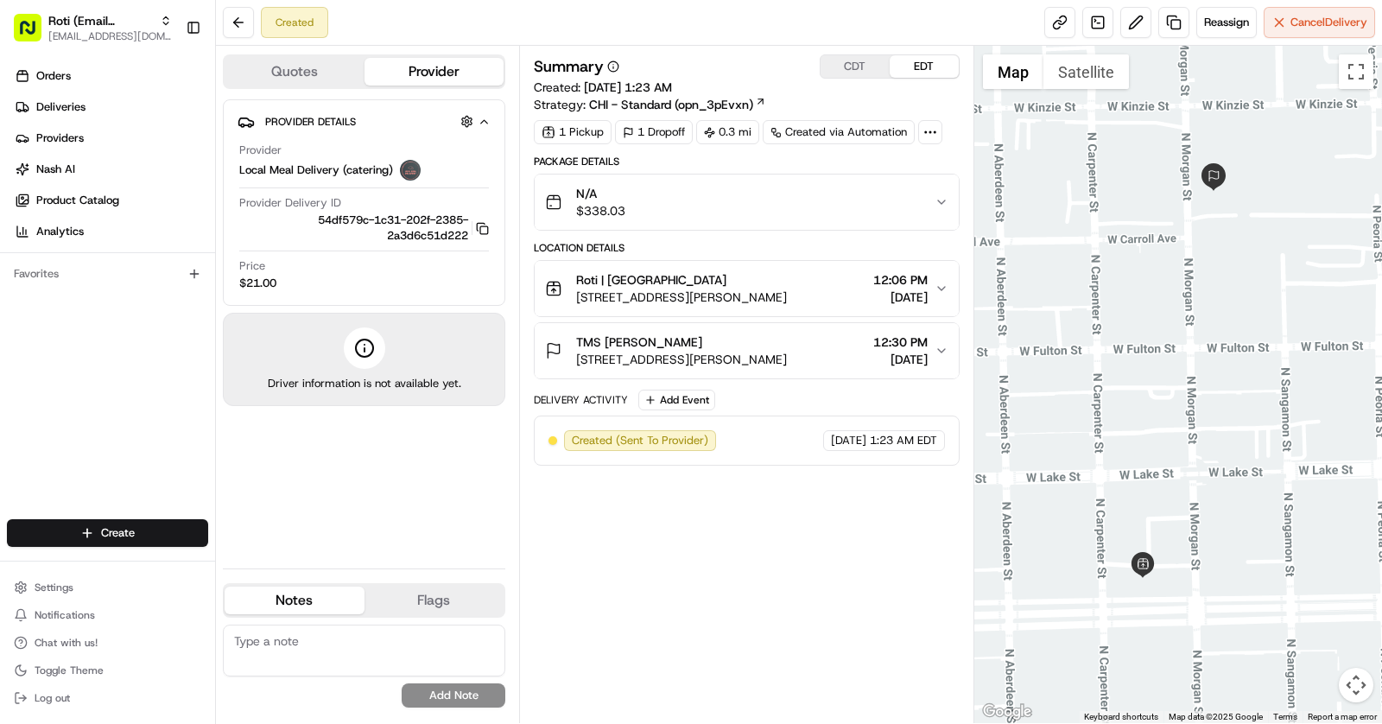
click at [787, 358] on span "345 N Morgan St Suite 1000, Chicago, IL 60607, USA" at bounding box center [681, 359] width 211 height 17
